Goal: Transaction & Acquisition: Purchase product/service

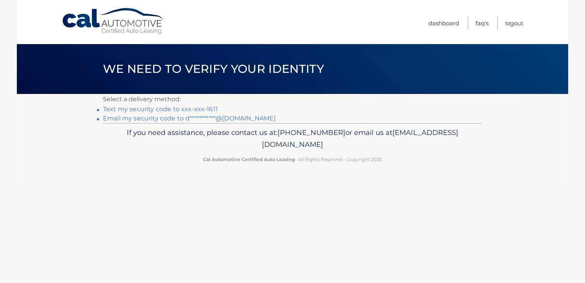
click at [189, 117] on link "**********" at bounding box center [189, 117] width 173 height 7
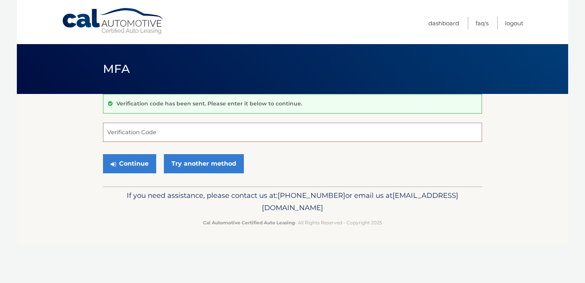
click at [199, 130] on input "Verification Code" at bounding box center [292, 132] width 379 height 19
paste input "593274"
type input "593274"
click at [132, 162] on button "Continue" at bounding box center [129, 163] width 53 height 19
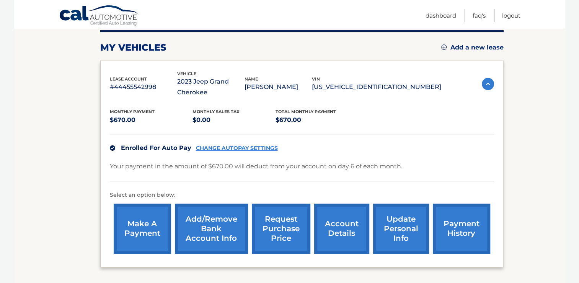
scroll to position [115, 0]
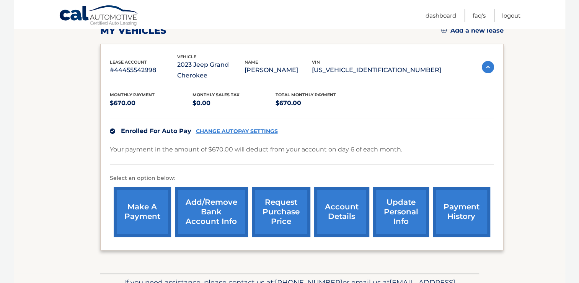
click at [219, 204] on link "Add/Remove bank account info" at bounding box center [211, 211] width 73 height 50
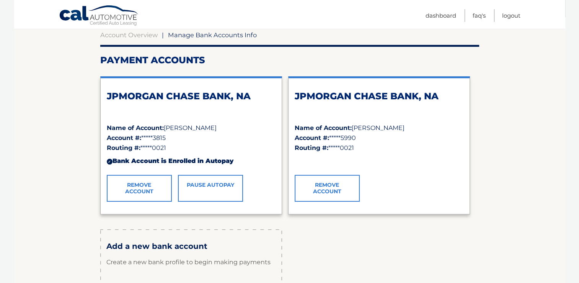
scroll to position [153, 0]
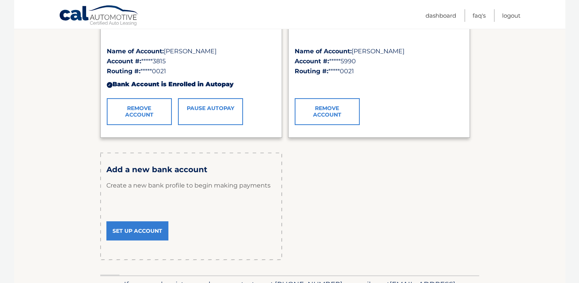
click at [141, 230] on link "Set Up Account" at bounding box center [137, 230] width 62 height 19
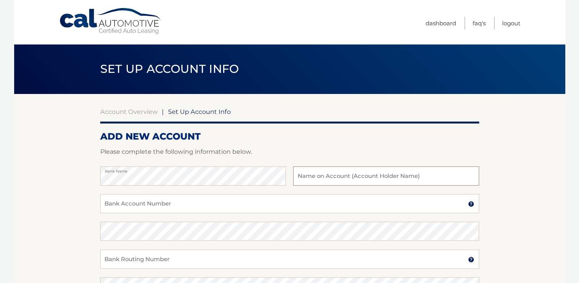
click at [379, 176] on input "text" at bounding box center [386, 175] width 186 height 19
type input "[PERSON_NAME]"
click at [239, 200] on input "Bank Account Number" at bounding box center [289, 203] width 379 height 19
type input "10000261437"
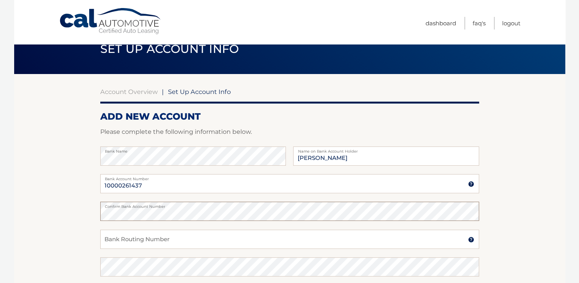
scroll to position [38, 0]
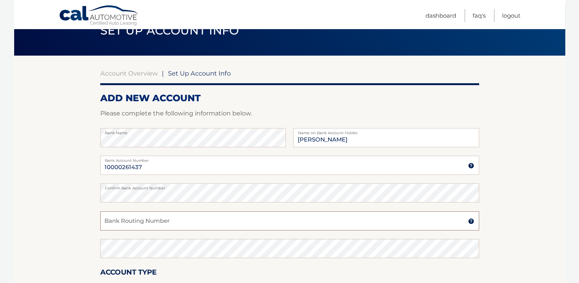
click at [202, 223] on input "Bank Routing Number" at bounding box center [289, 220] width 379 height 19
type input "221473652"
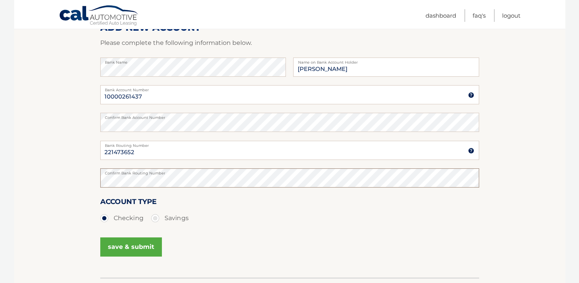
scroll to position [153, 0]
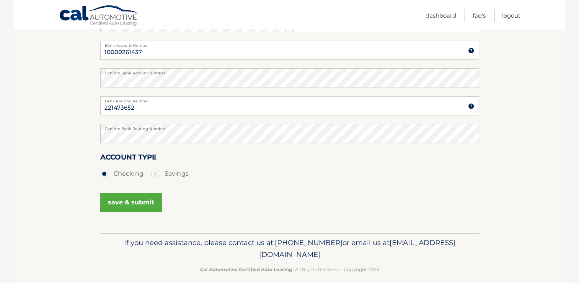
click at [144, 203] on button "save & submit" at bounding box center [131, 202] width 62 height 19
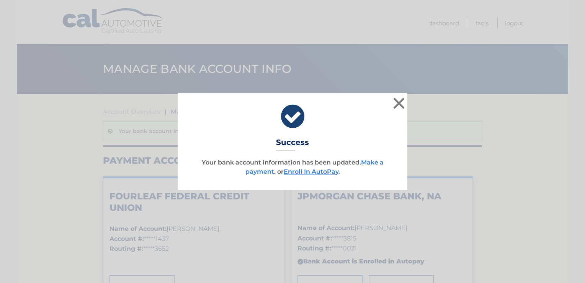
click at [261, 172] on link "Make a payment" at bounding box center [314, 167] width 138 height 16
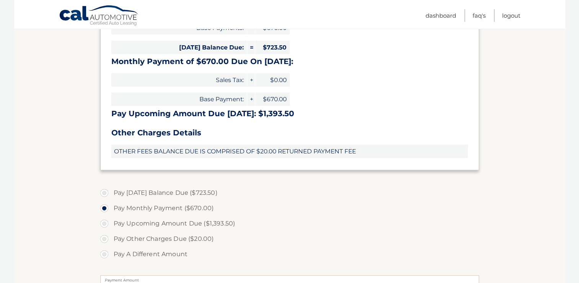
scroll to position [191, 0]
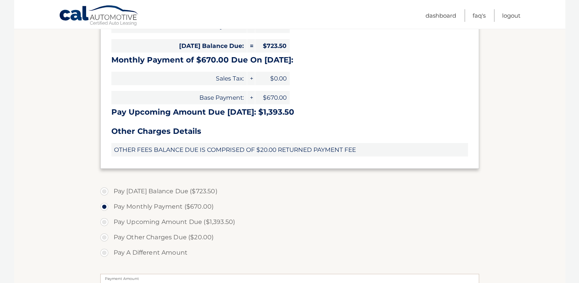
click at [105, 191] on label "Pay Today's Balance Due ($723.50)" at bounding box center [289, 190] width 379 height 15
click at [105, 191] on input "Pay Today's Balance Due ($723.50)" at bounding box center [107, 189] width 8 height 12
radio input "true"
type input "723.50"
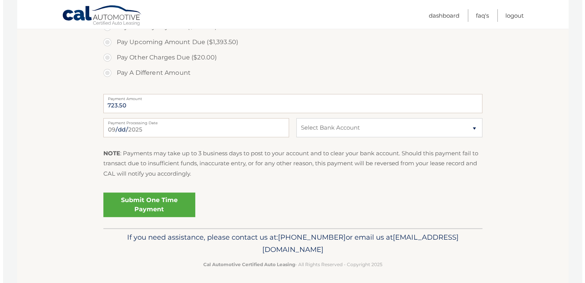
scroll to position [374, 0]
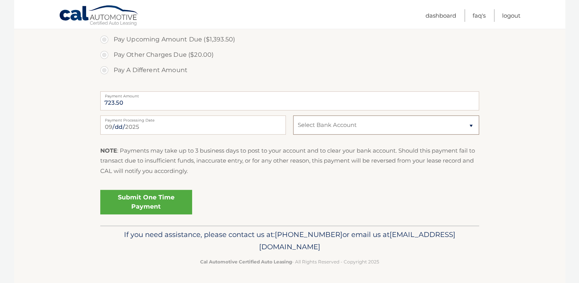
click at [438, 125] on select "Select Bank Account Checking FOURLEAF FEDERAL CREDIT UNION *****1437 Checking J…" at bounding box center [386, 124] width 186 height 19
select select "NTFiYWU0YjItOGJhNS00MGI0LThjMWQtZGNiYWYyNzJiOTY3"
click at [293, 115] on select "Select Bank Account Checking FOURLEAF FEDERAL CREDIT UNION *****1437 Checking J…" at bounding box center [386, 124] width 186 height 19
click at [152, 200] on link "Submit One Time Payment" at bounding box center [146, 202] width 92 height 25
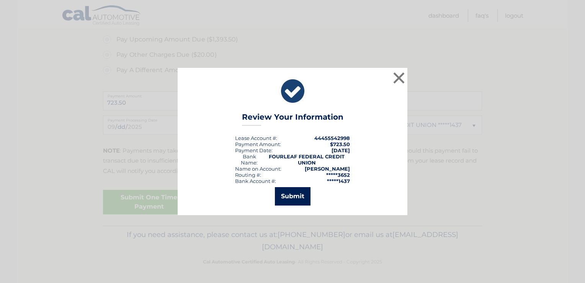
click at [294, 194] on button "Submit" at bounding box center [293, 196] width 36 height 18
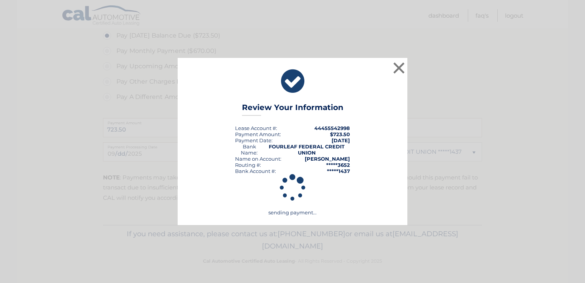
scroll to position [346, 0]
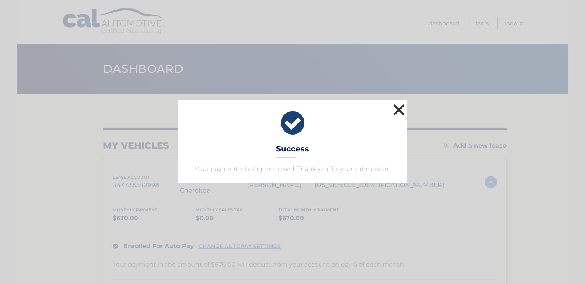
click at [400, 108] on button "×" at bounding box center [398, 109] width 15 height 15
